Goal: Navigation & Orientation: Find specific page/section

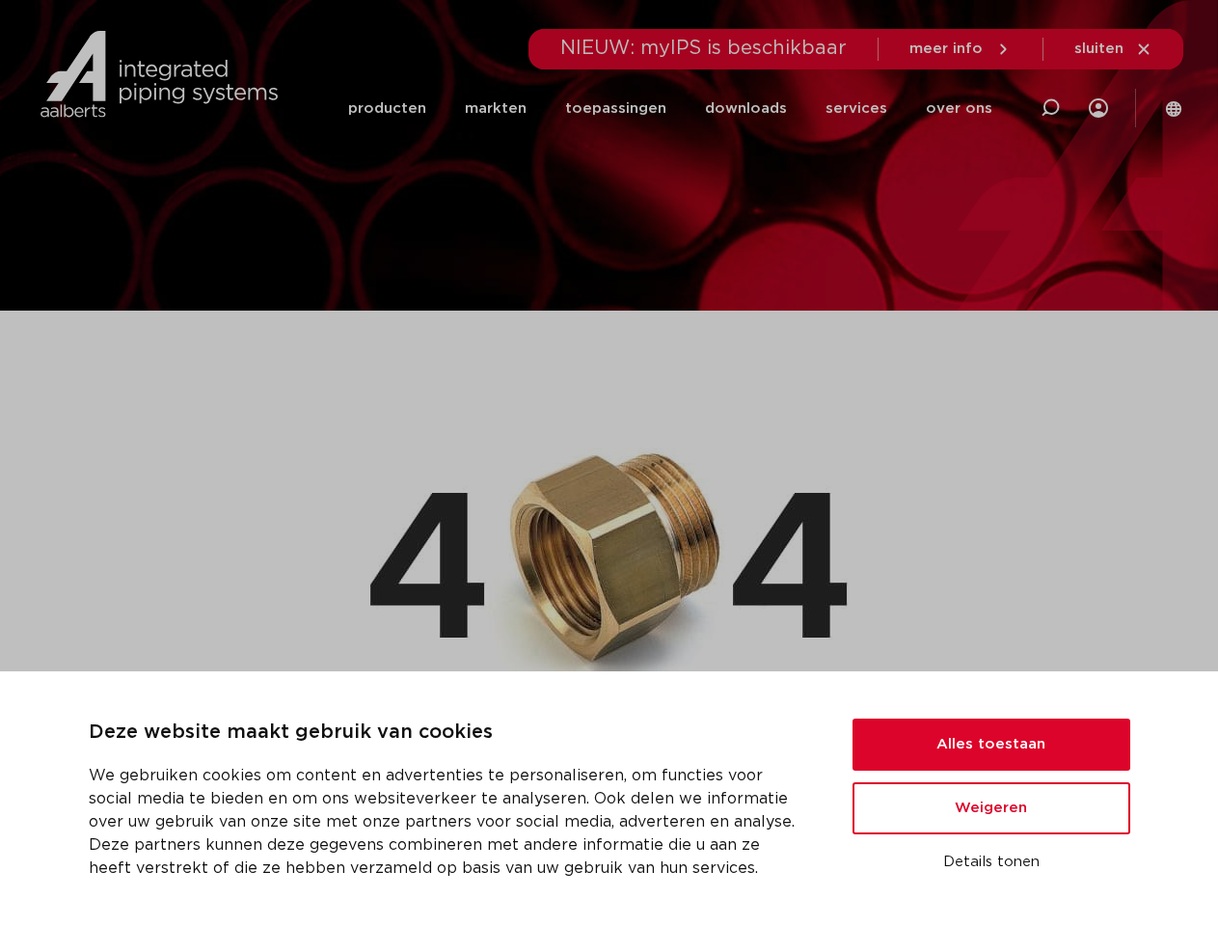
click at [608, 463] on img at bounding box center [608, 553] width 477 height 304
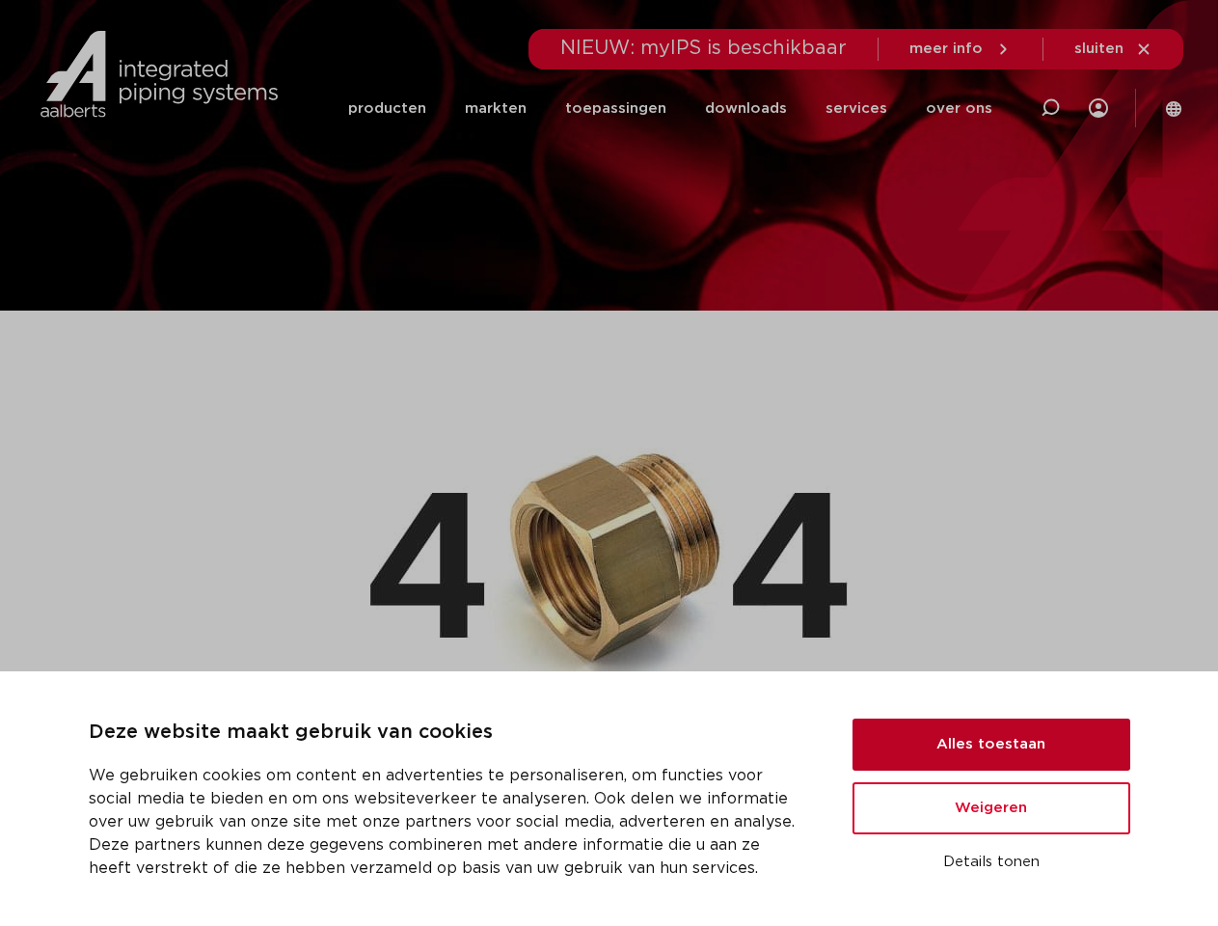
click at [991, 744] on button "Alles toestaan" at bounding box center [991, 744] width 278 height 52
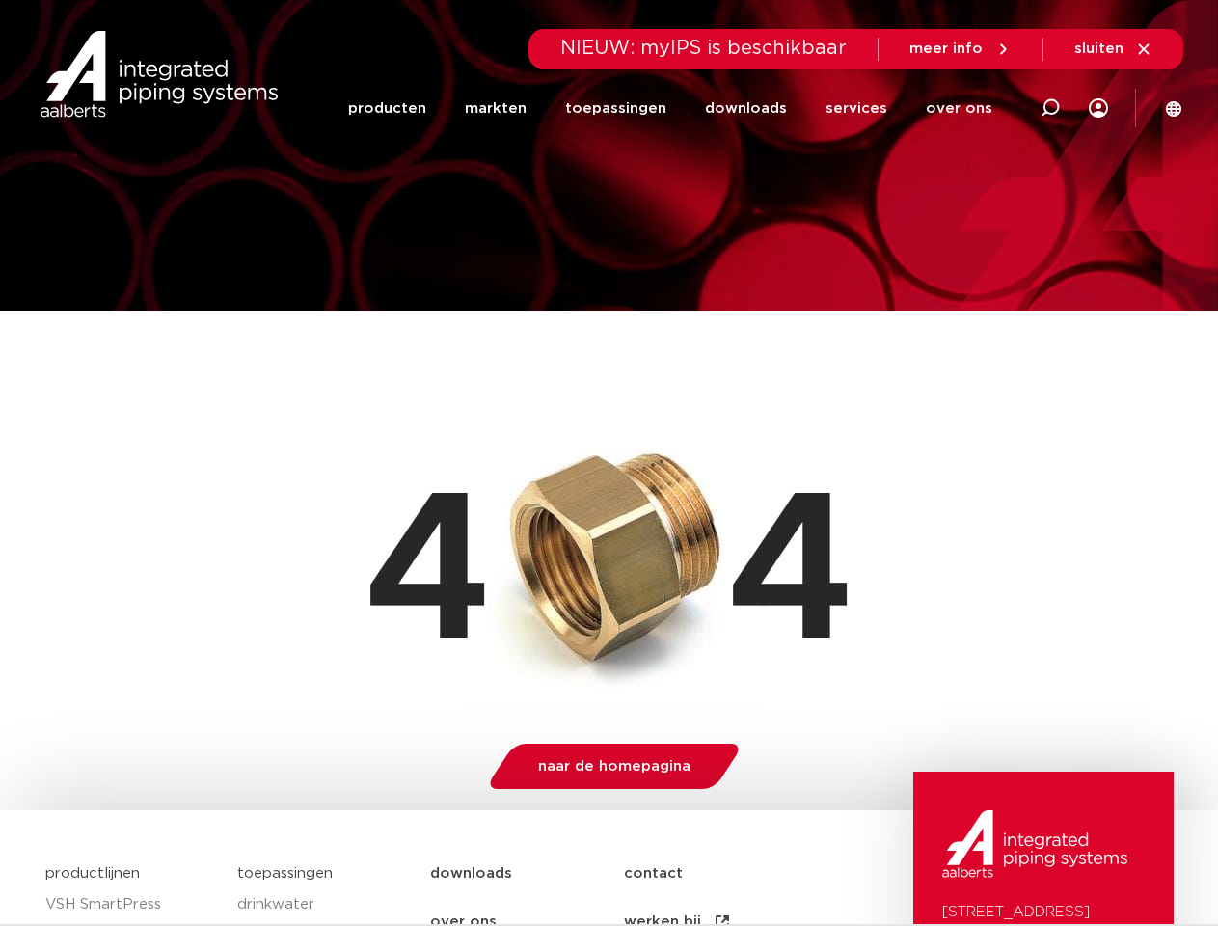
click at [991, 862] on img at bounding box center [1034, 844] width 185 height 68
click at [680, 108] on li "toepassingen" at bounding box center [616, 108] width 140 height 74
click at [1050, 108] on icon at bounding box center [1050, 107] width 23 height 23
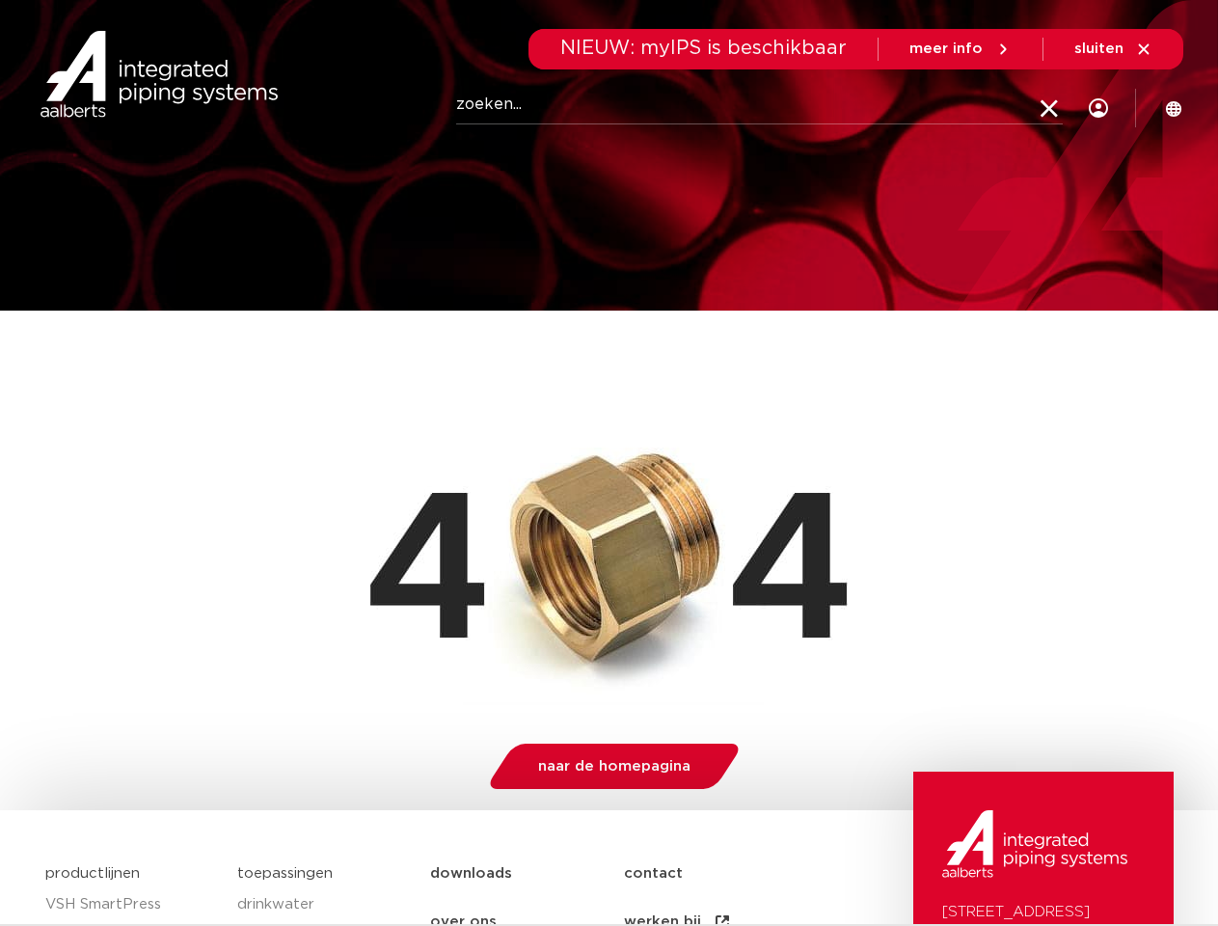
click at [1114, 49] on span "sluiten" at bounding box center [1098, 48] width 49 height 14
